Goal: Find specific page/section: Find specific page/section

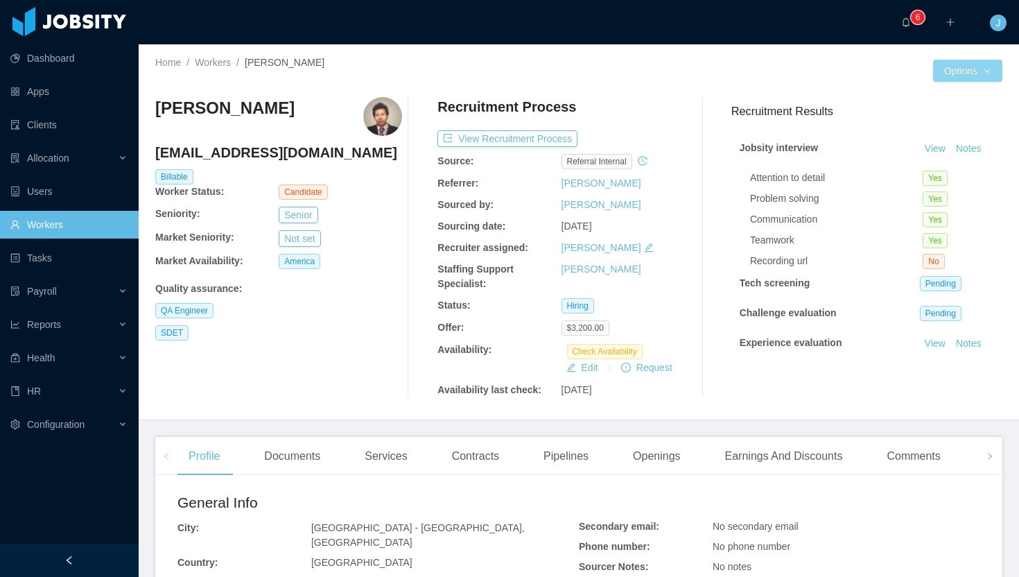
click at [942, 78] on button "Options" at bounding box center [967, 71] width 69 height 22
click at [961, 71] on button "Options" at bounding box center [967, 71] width 69 height 22
click at [920, 158] on button "Profiles" at bounding box center [907, 160] width 55 height 22
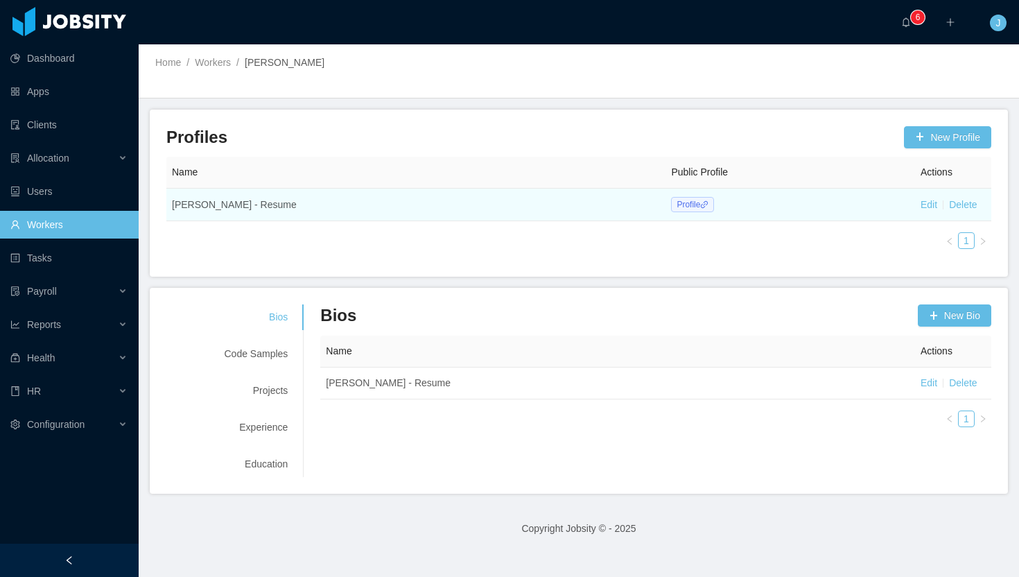
click at [714, 207] on span "Profile" at bounding box center [692, 204] width 43 height 15
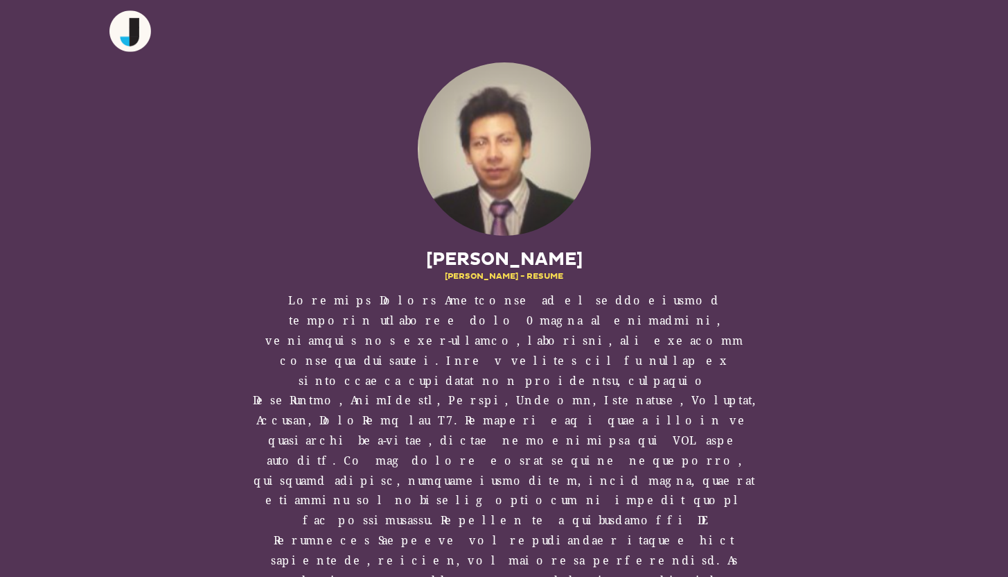
scroll to position [257, 0]
